Goal: Task Accomplishment & Management: Manage account settings

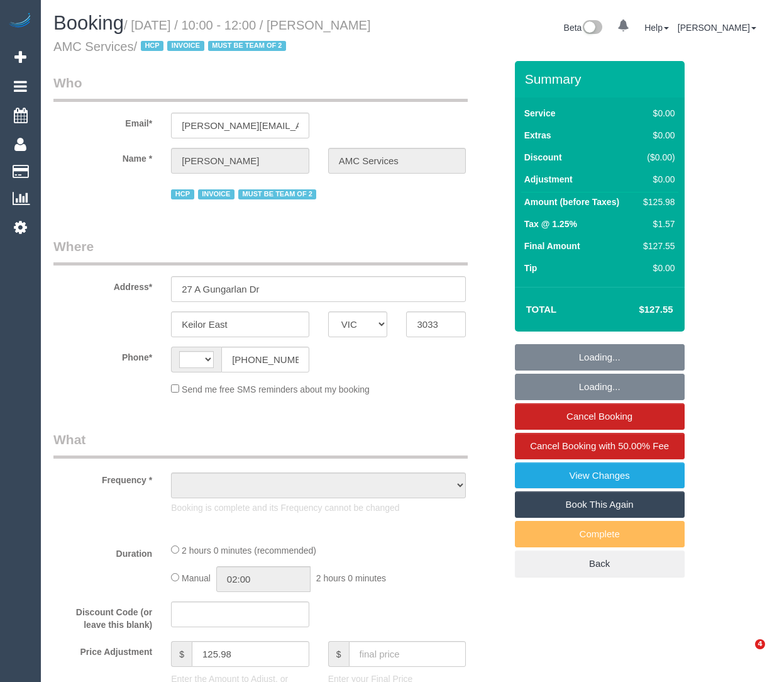
select select "VIC"
select select "string:AU"
select select "object:688"
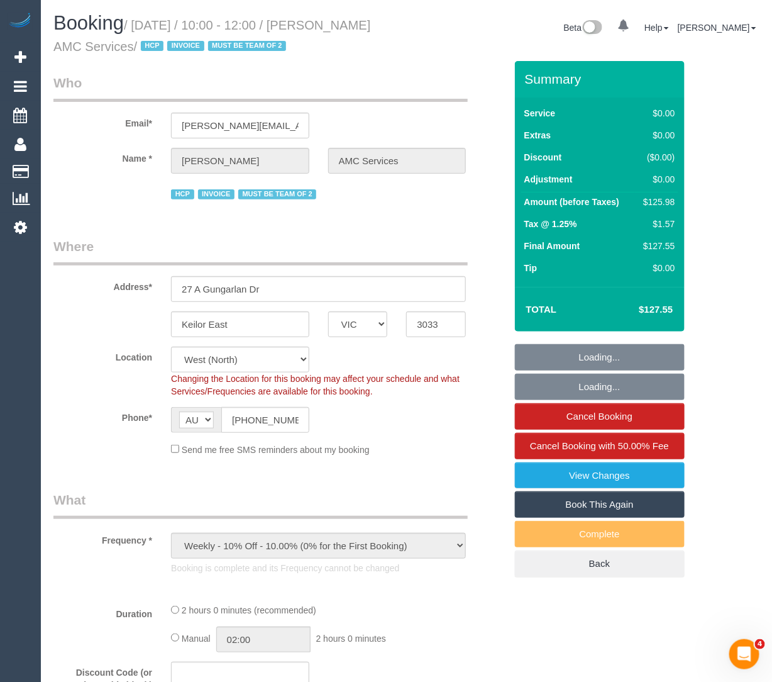
select select "120"
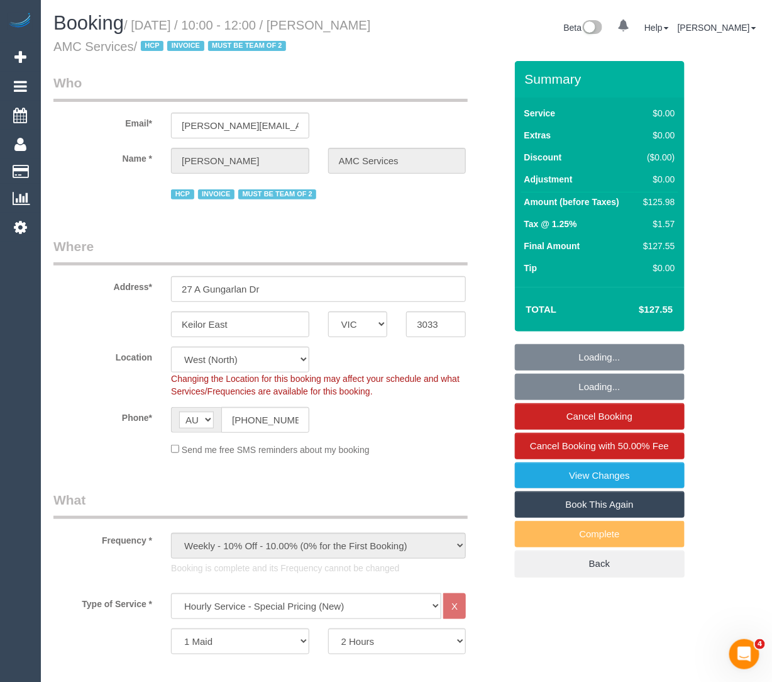
select select "object:814"
select select "number:28"
select select "number:14"
select select "number:19"
select select "number:24"
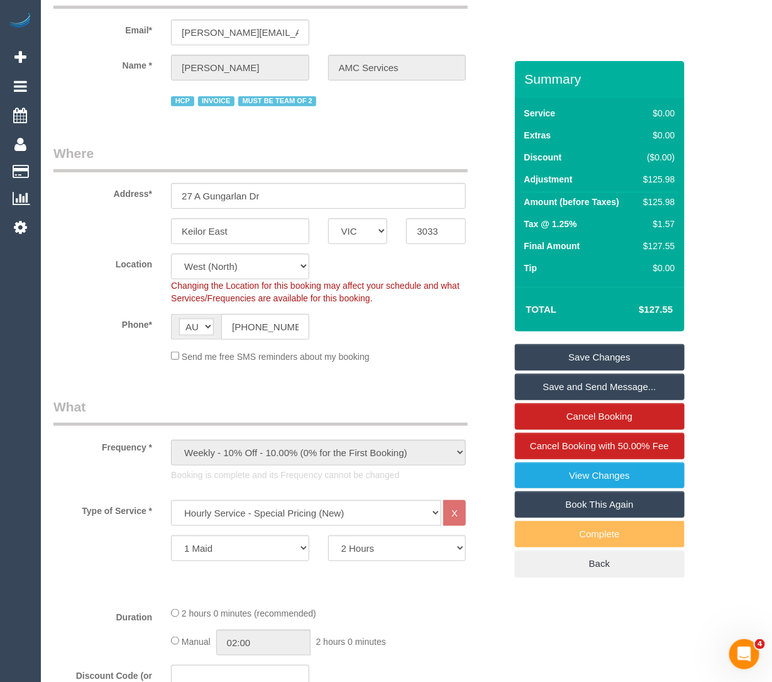
scroll to position [251, 0]
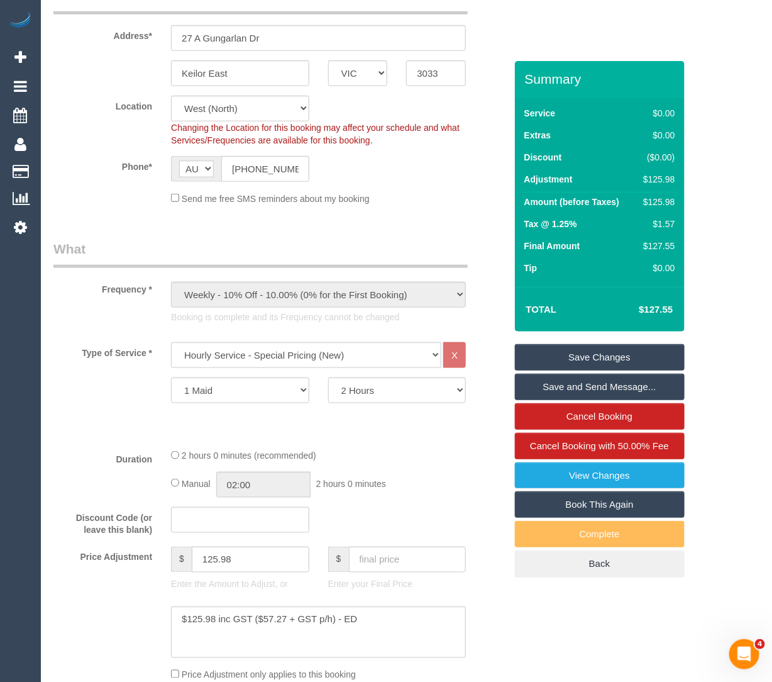
click at [401, 432] on div "Type of Service * Hourly Service - $70/h Hourly Service - $65/h Hourly Service …" at bounding box center [279, 390] width 452 height 96
